Goal: Transaction & Acquisition: Purchase product/service

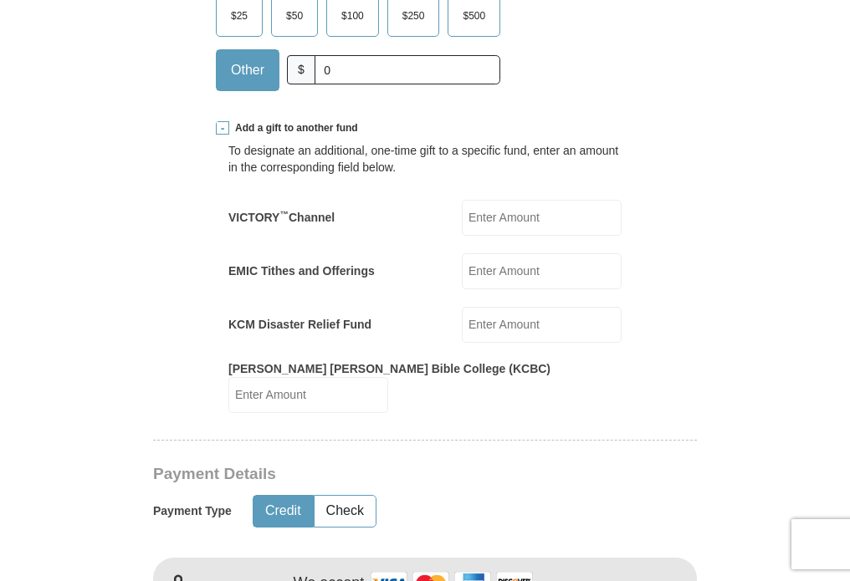
click at [409, 307] on div "KCM Disaster Relief Fund KCM Disaster Relief Fund Amount must be a valid number…" at bounding box center [424, 325] width 393 height 36
click at [483, 307] on input "KCM Disaster Relief Fund" at bounding box center [542, 325] width 160 height 36
type input "260.00"
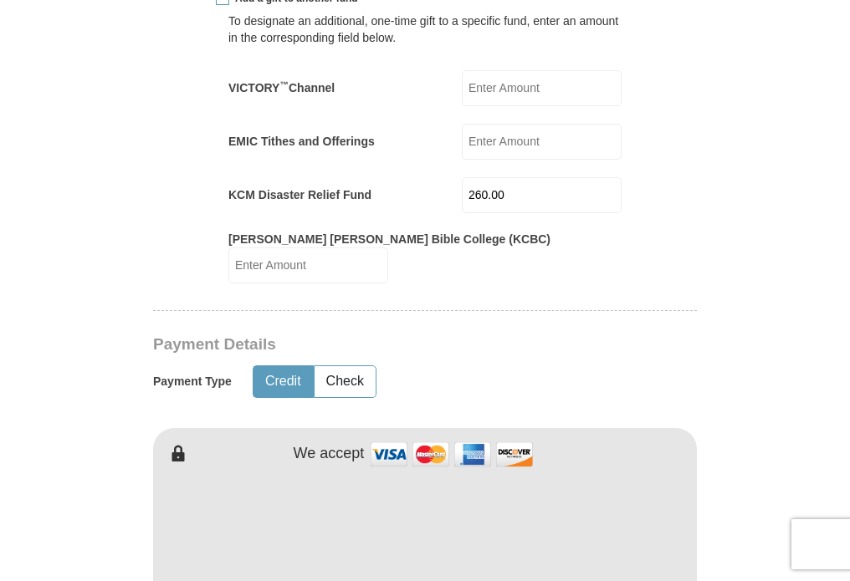
scroll to position [920, 0]
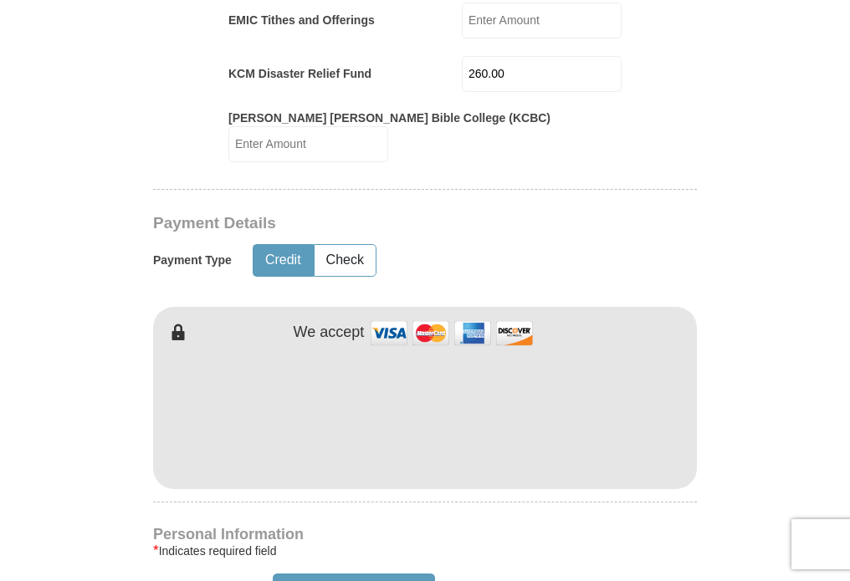
click at [378, 466] on div "[PERSON_NAME] [PERSON_NAME] Ministries Giving Together, we're helping people al…" at bounding box center [425, 480] width 544 height 2048
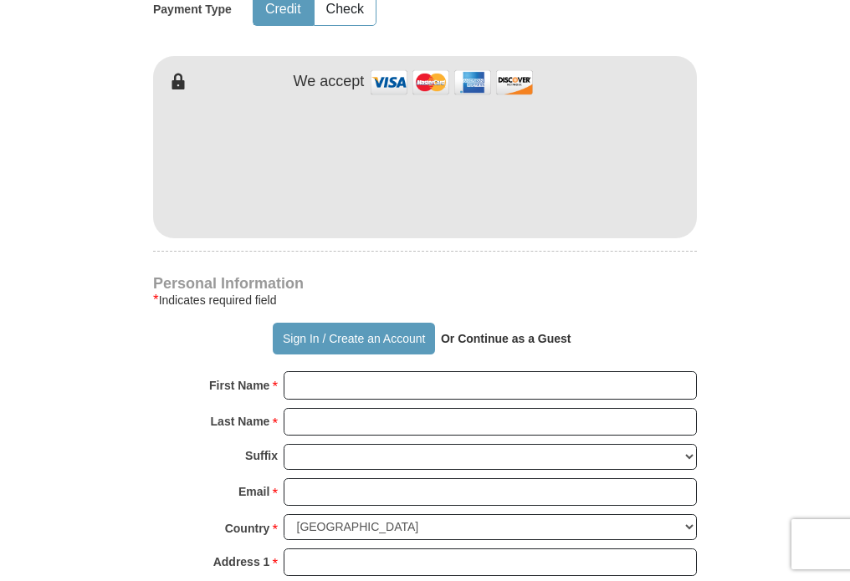
scroll to position [1254, 0]
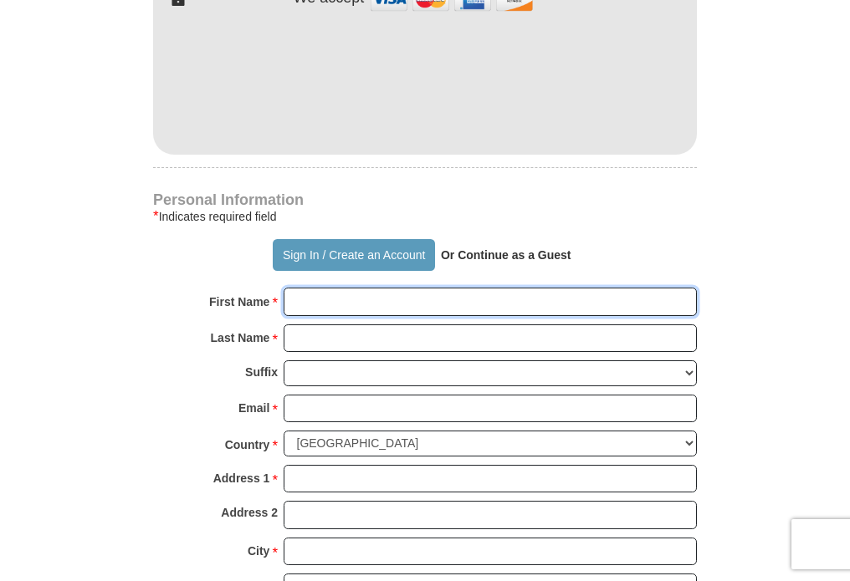
click at [297, 288] on input "First Name *" at bounding box center [489, 302] width 413 height 28
type input "[PERSON_NAME]"
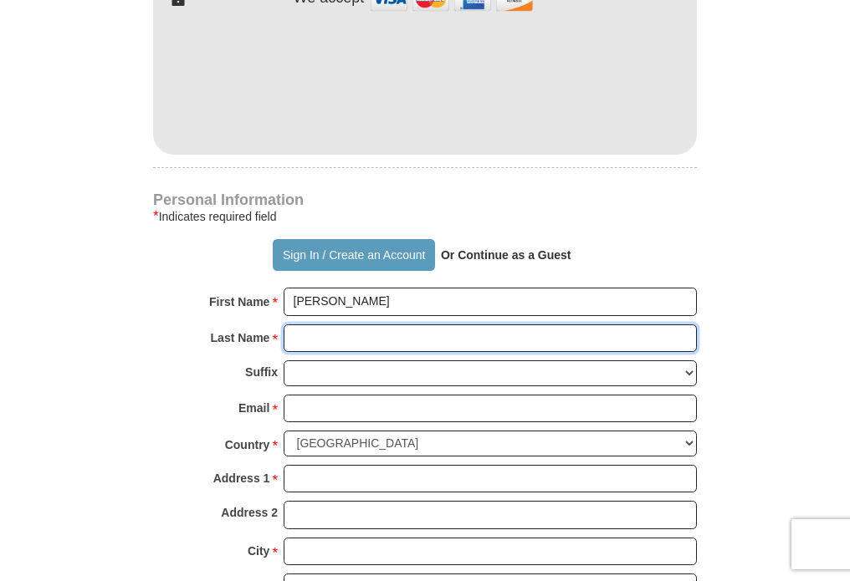
click at [346, 324] on input "Last Name *" at bounding box center [489, 338] width 413 height 28
type input "[PERSON_NAME]"
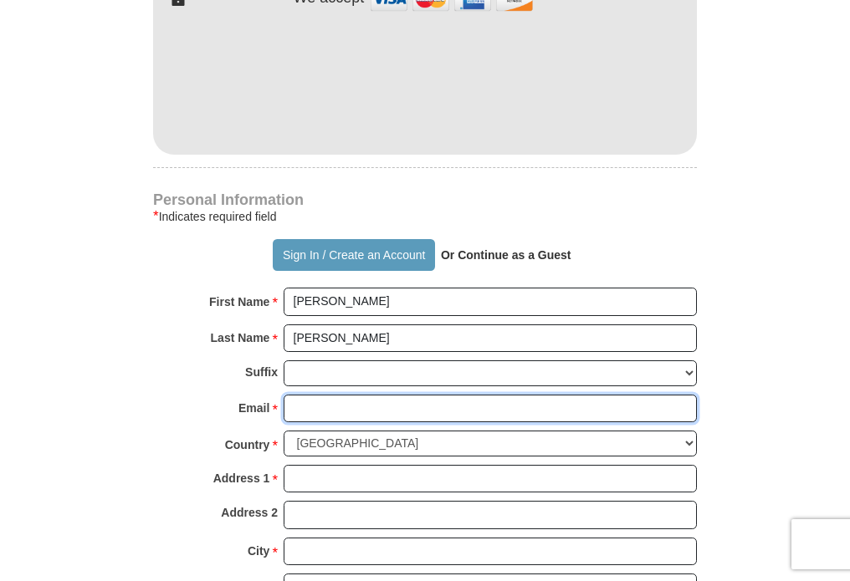
click at [326, 395] on input "Email *" at bounding box center [489, 409] width 413 height 28
type input "[EMAIL_ADDRESS][DOMAIN_NAME]"
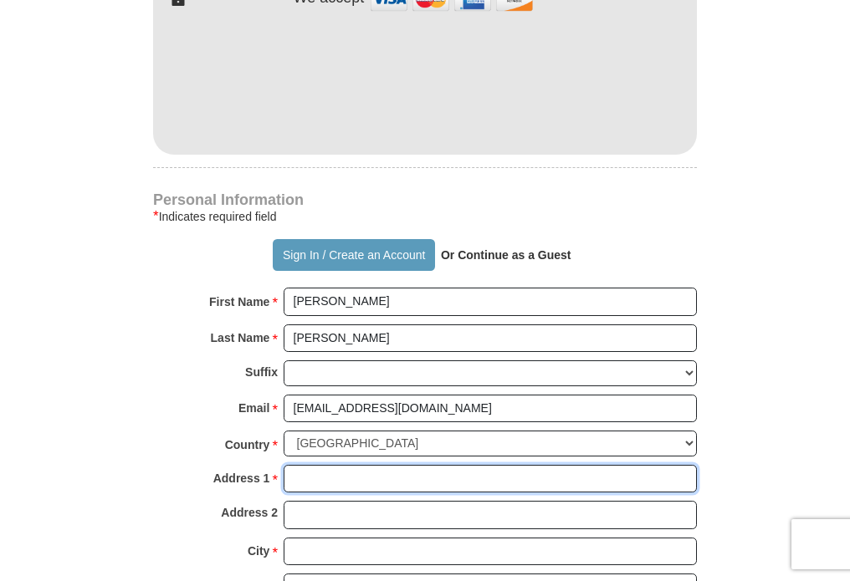
type input "[STREET_ADDRESS]"
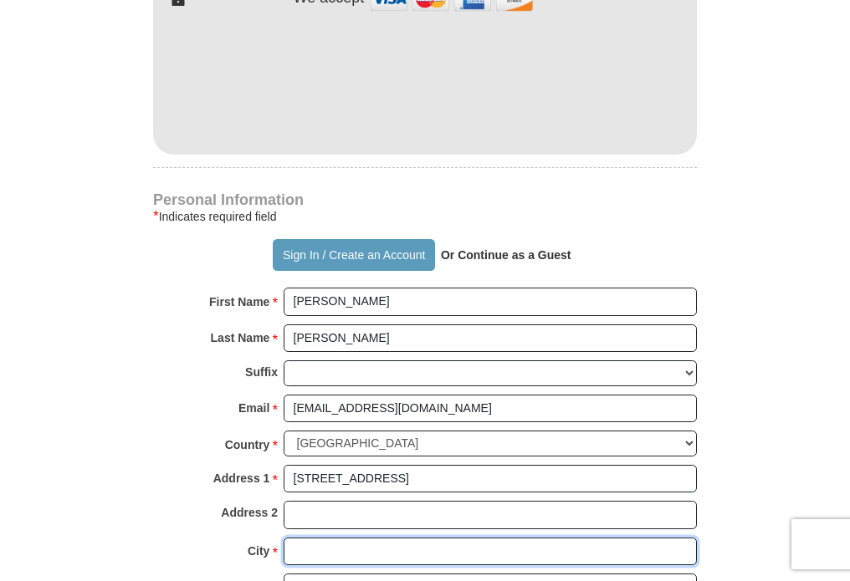
type input "[GEOGRAPHIC_DATA]"
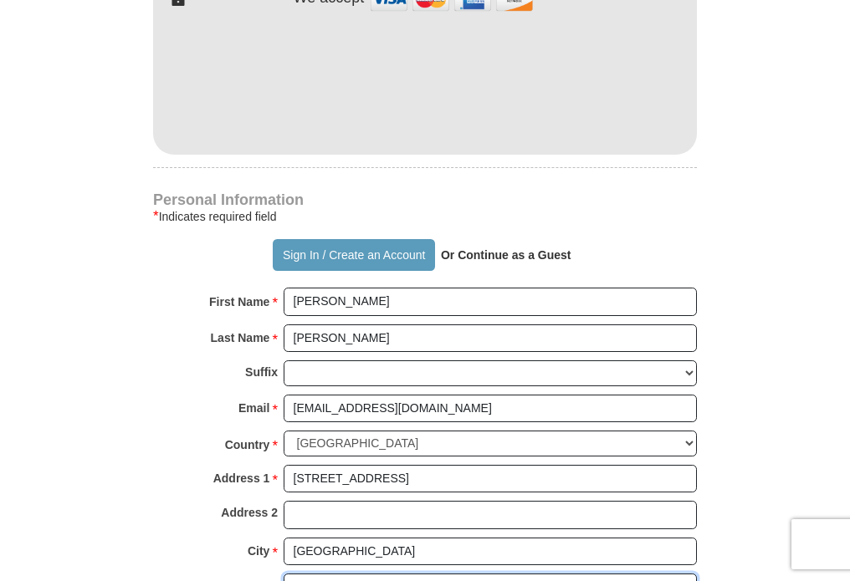
select select "PA"
type input "17036"
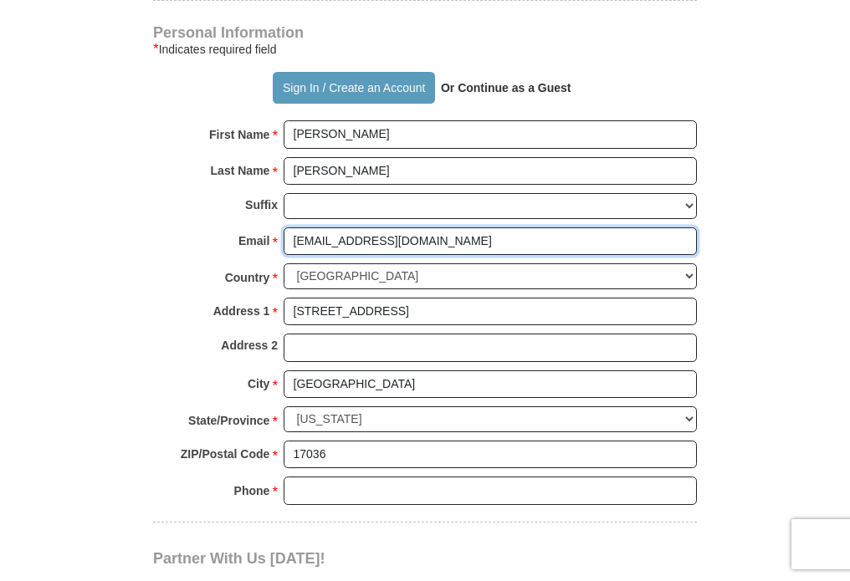
scroll to position [1505, 0]
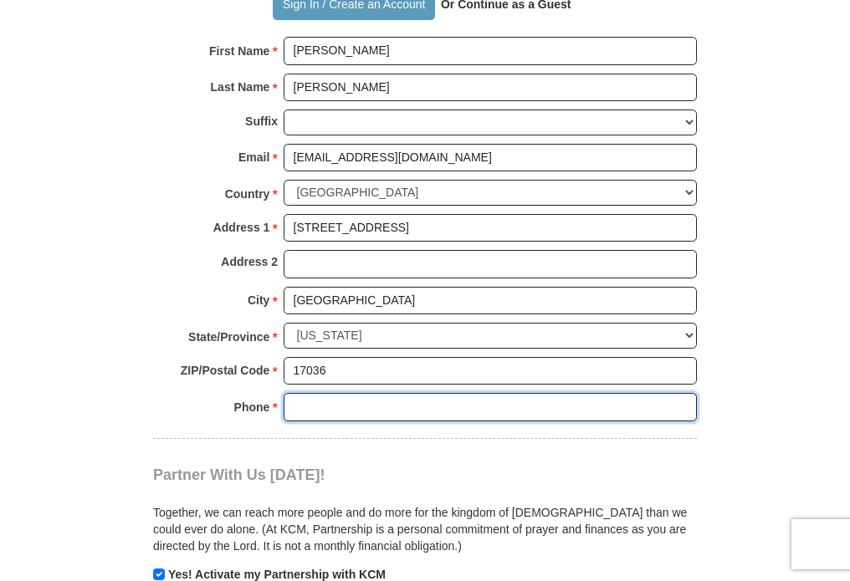
click at [324, 393] on input "Phone * *" at bounding box center [489, 407] width 413 height 28
type input "7175668041"
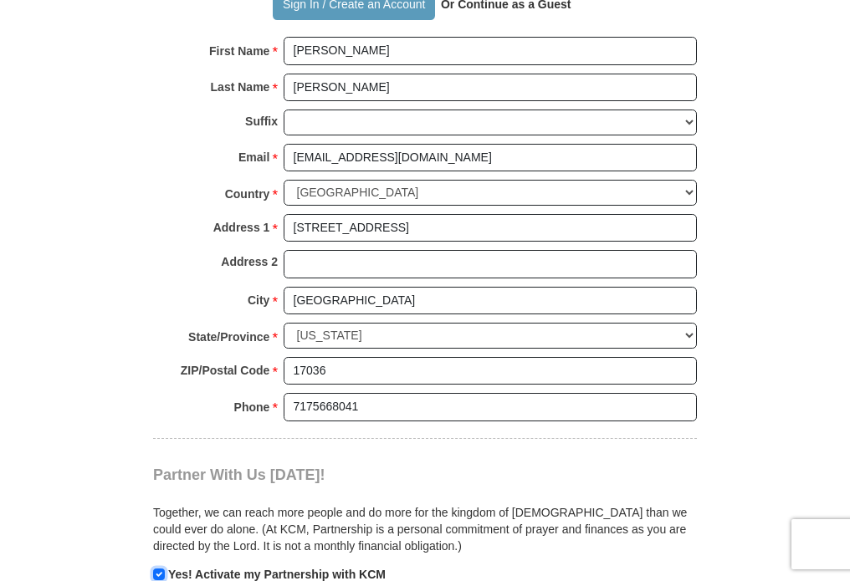
click at [158, 569] on input "checkbox" at bounding box center [159, 575] width 12 height 12
checkbox input "false"
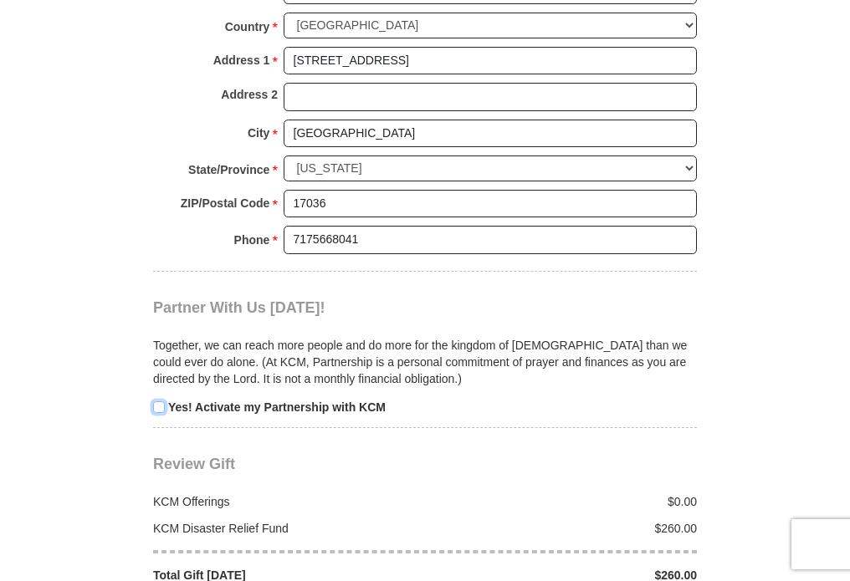
scroll to position [1756, 0]
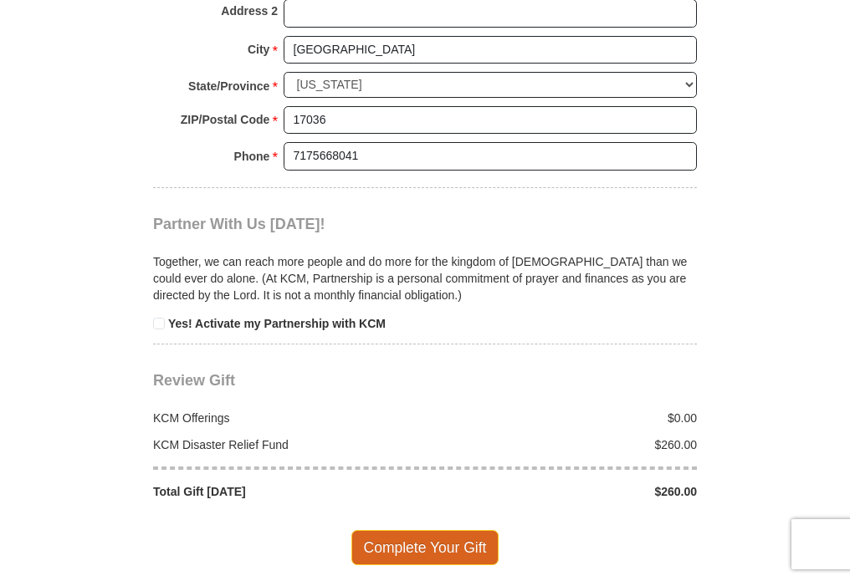
click at [441, 530] on span "Complete Your Gift" at bounding box center [425, 547] width 148 height 35
